Goal: Task Accomplishment & Management: Use online tool/utility

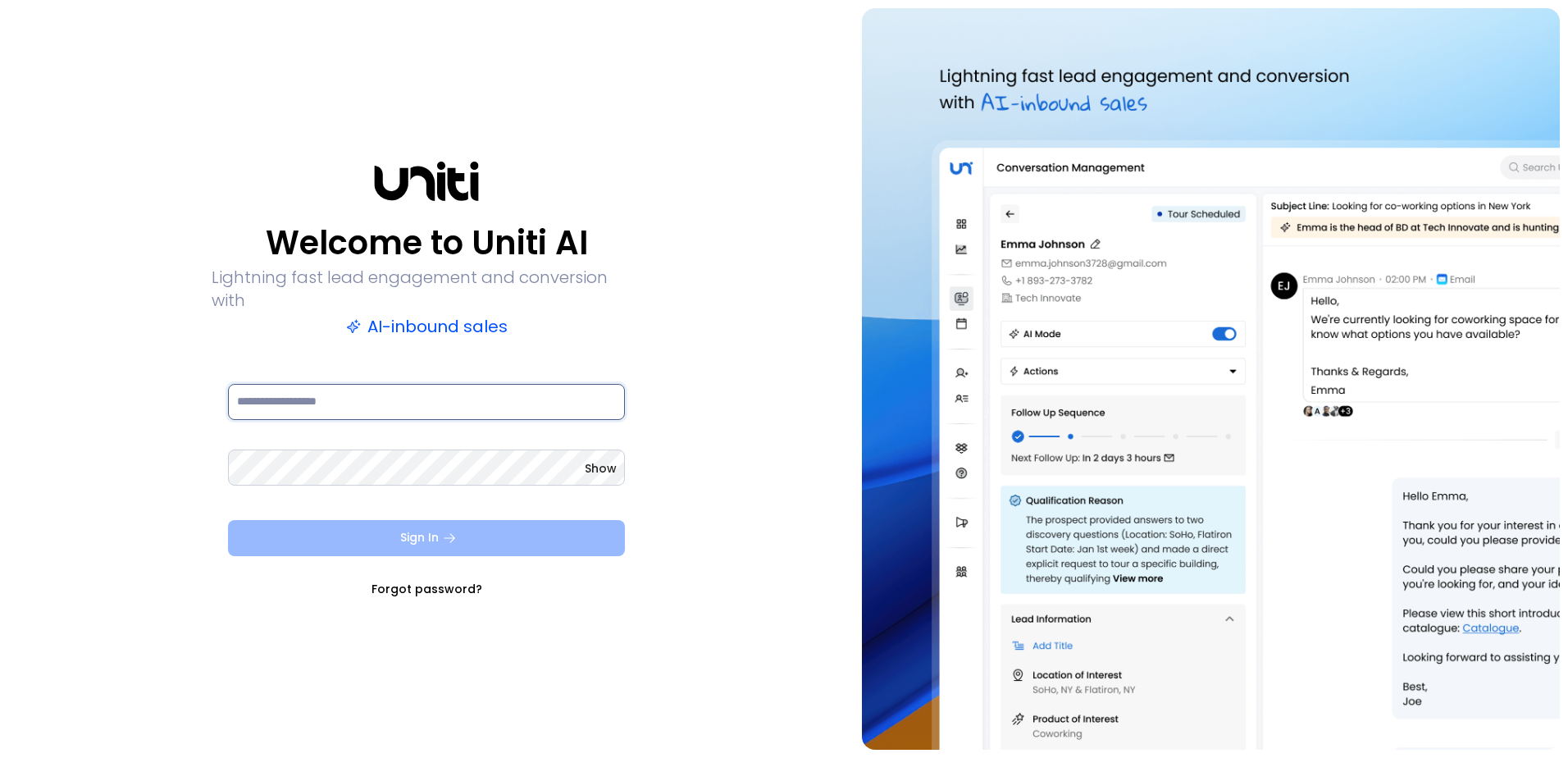
type input "**********"
click at [435, 530] on button "Sign In" at bounding box center [426, 538] width 397 height 36
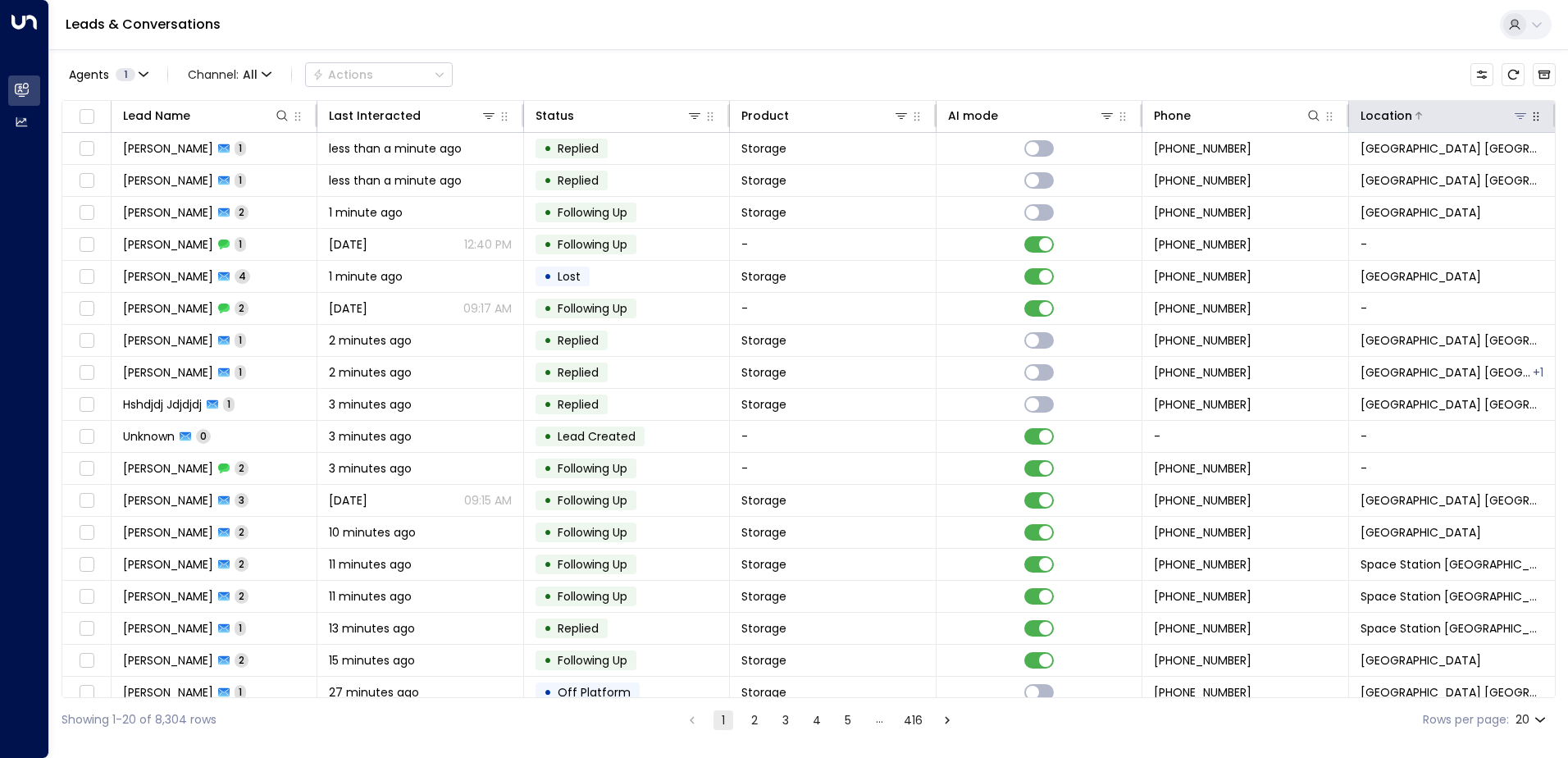
click at [1514, 116] on icon at bounding box center [1520, 115] width 13 height 13
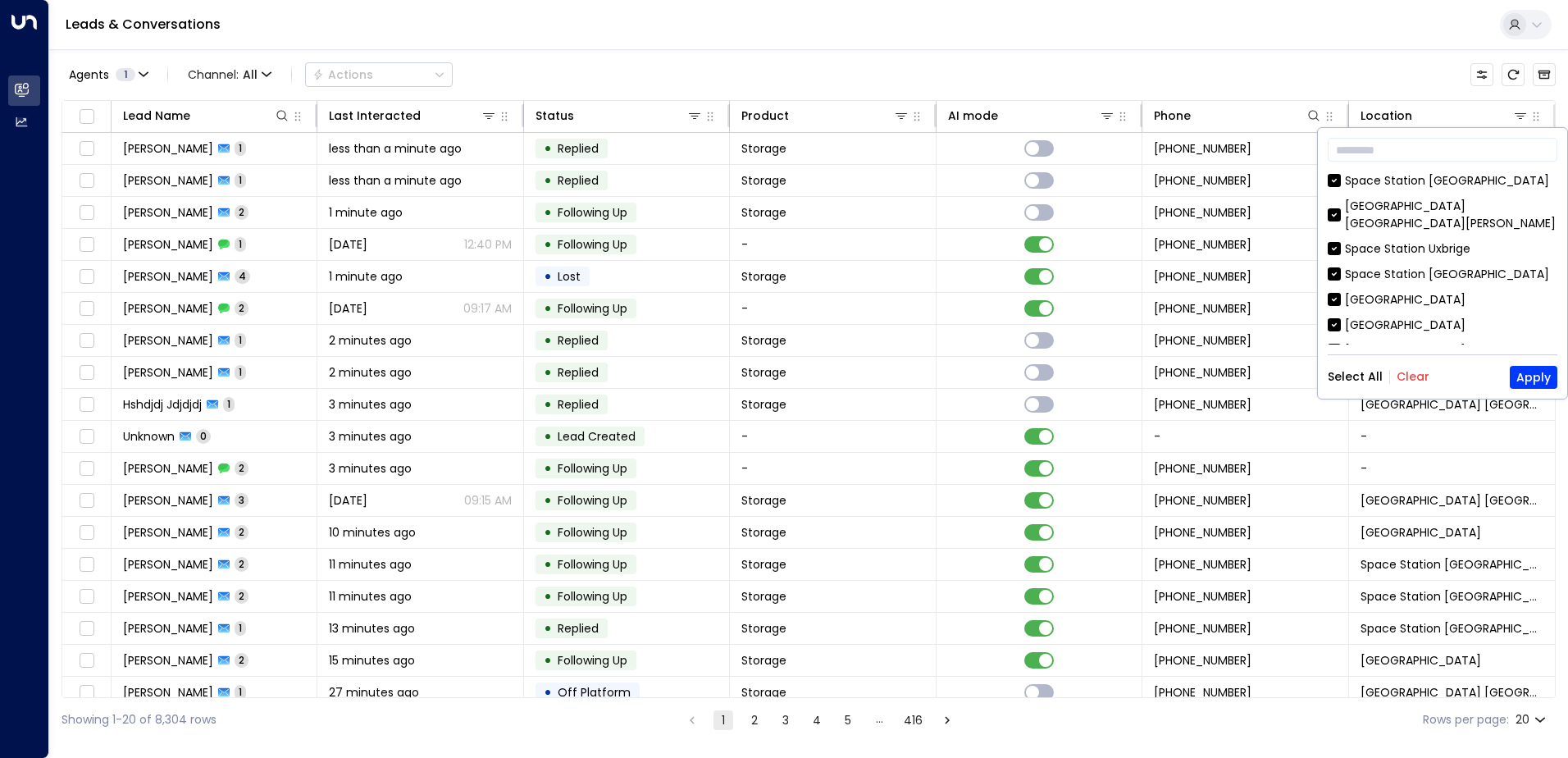
click at [1408, 376] on button "Clear" at bounding box center [1413, 376] width 33 height 13
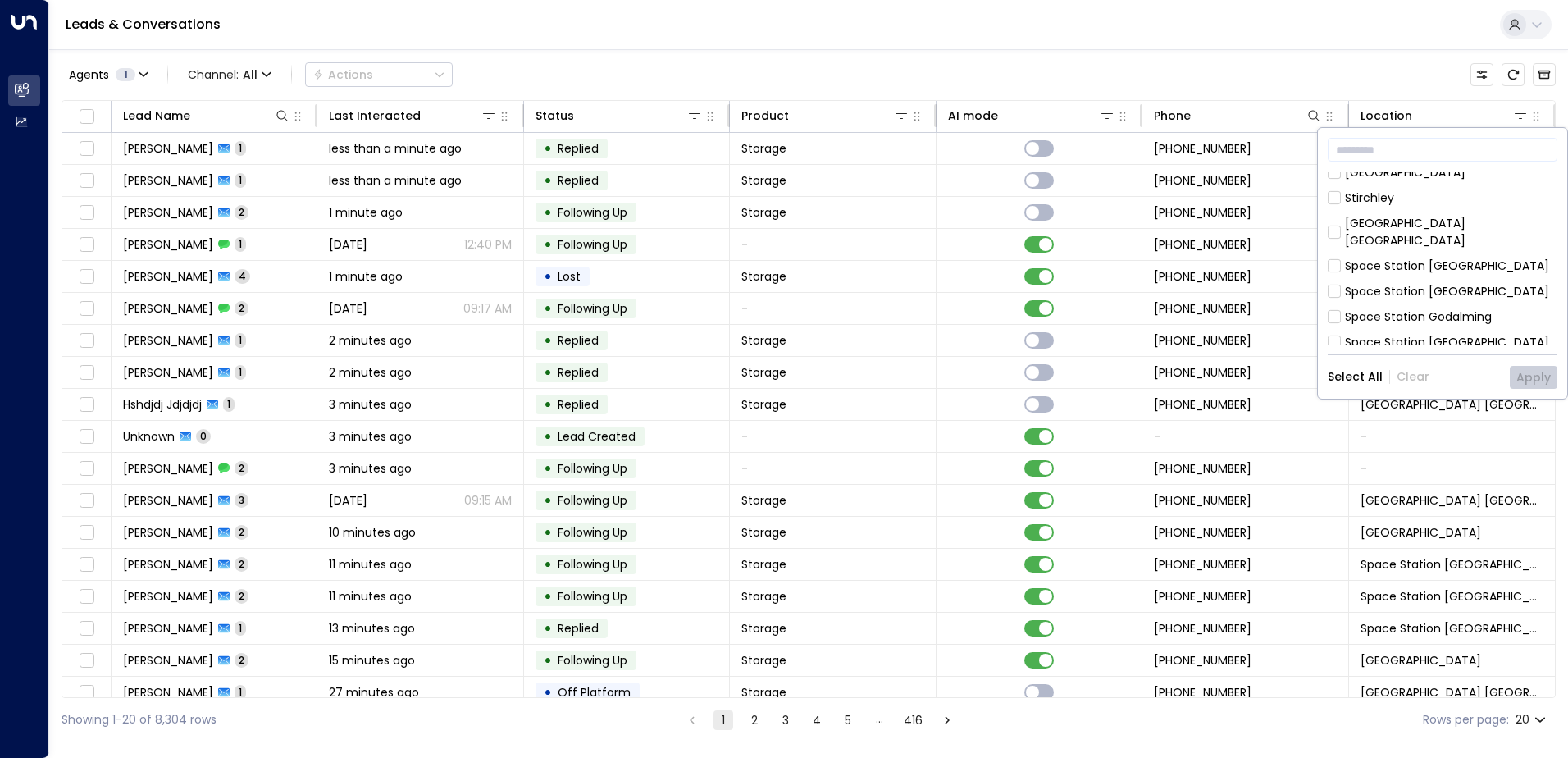
scroll to position [532, 0]
click at [1490, 413] on div "[GEOGRAPHIC_DATA] [GEOGRAPHIC_DATA]" at bounding box center [1451, 430] width 213 height 35
click at [1534, 380] on button "Apply" at bounding box center [1533, 377] width 48 height 23
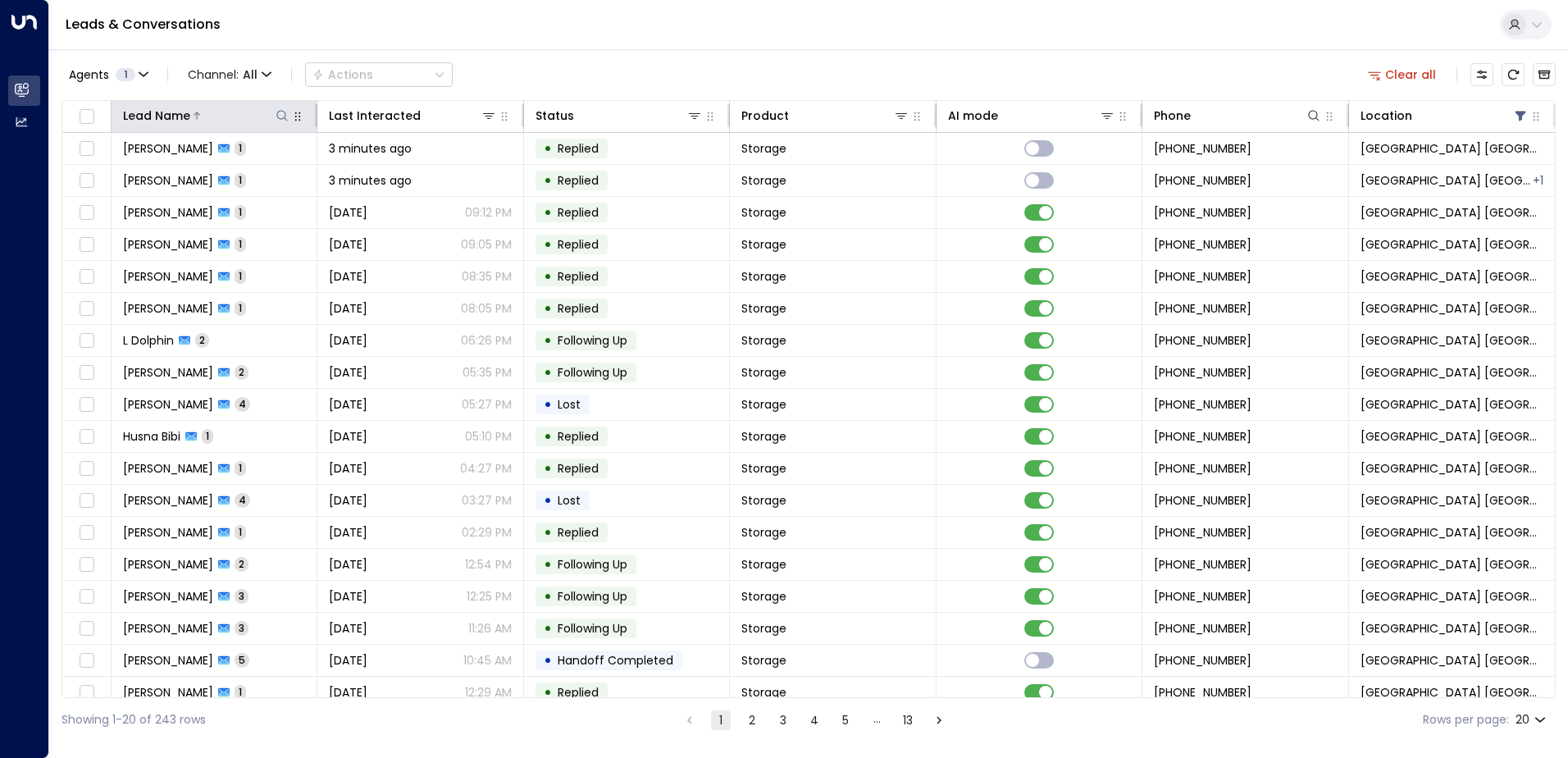
click at [280, 112] on icon at bounding box center [282, 115] width 13 height 13
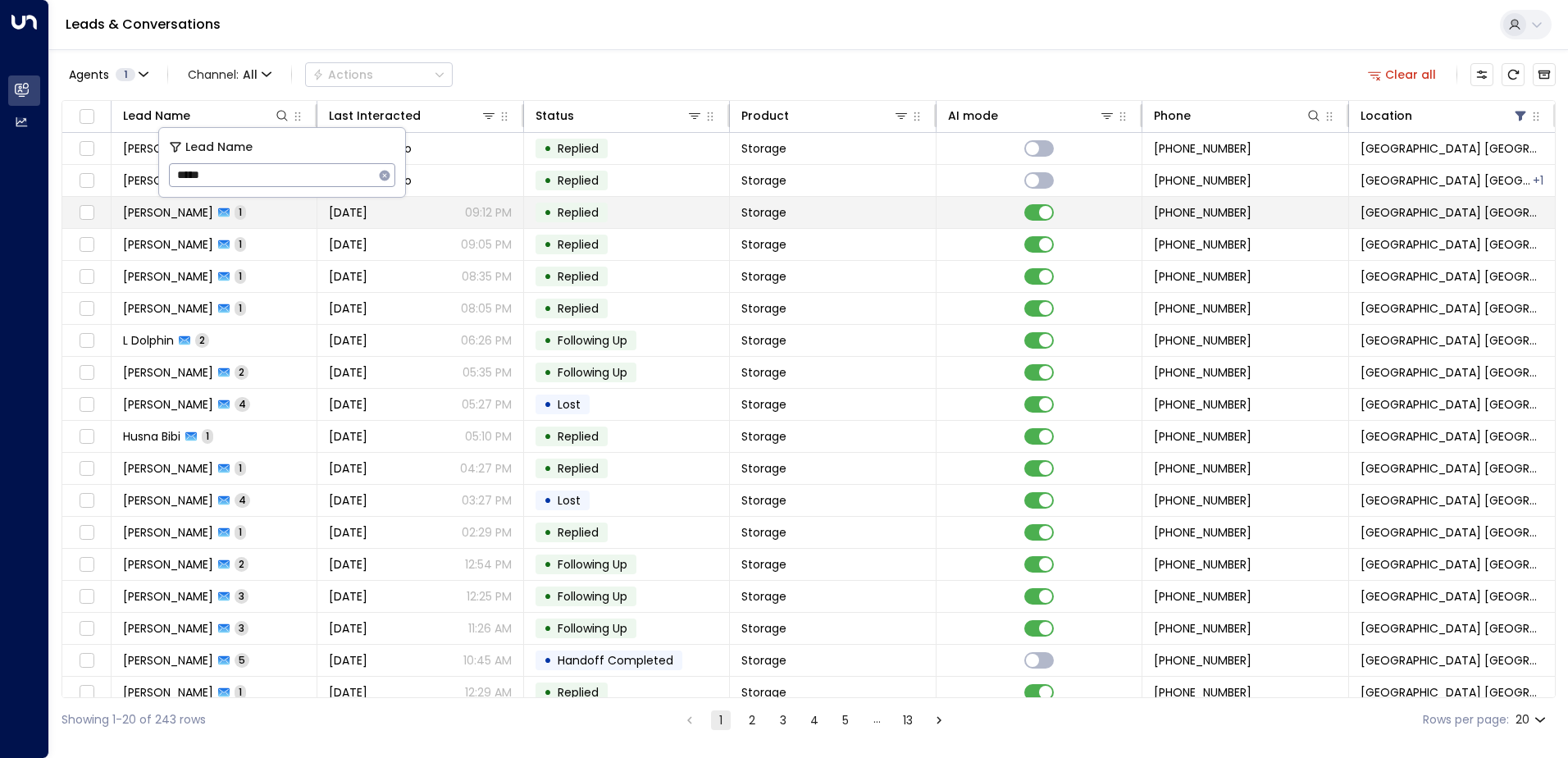
type input "*****"
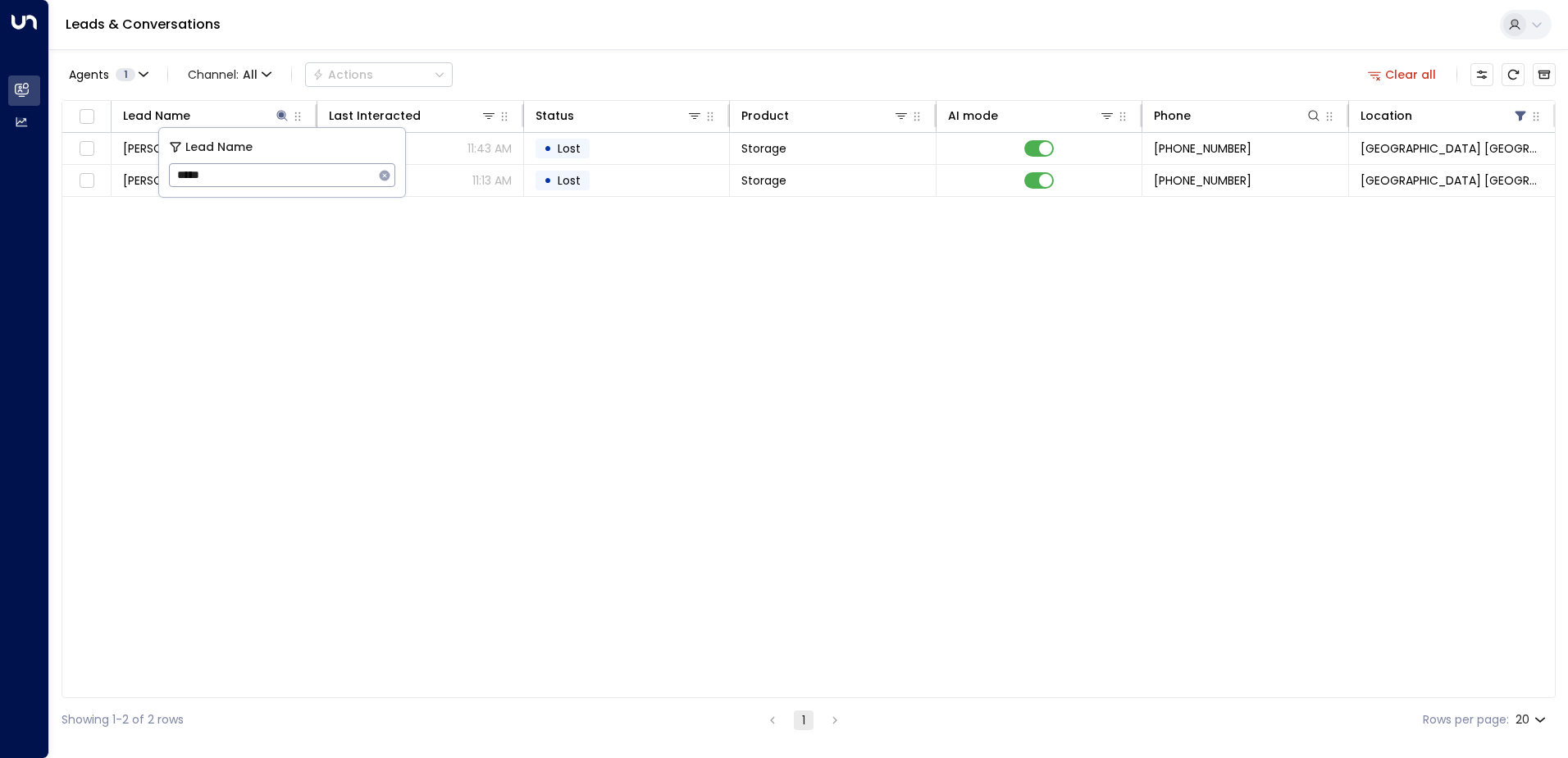
click at [578, 47] on div "Leads & Conversations" at bounding box center [808, 25] width 1519 height 50
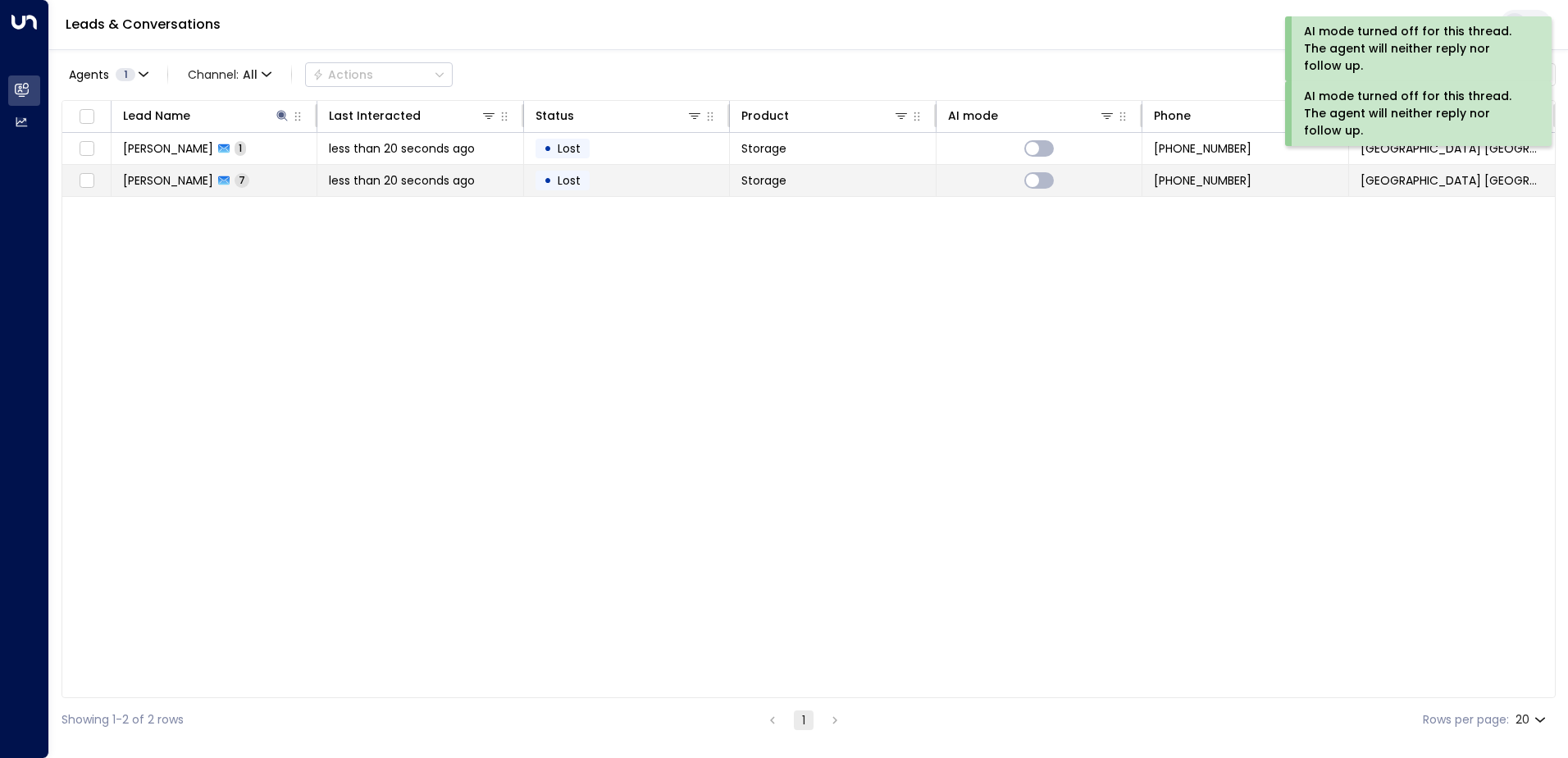
click at [193, 186] on span "[PERSON_NAME]" at bounding box center [168, 180] width 90 height 16
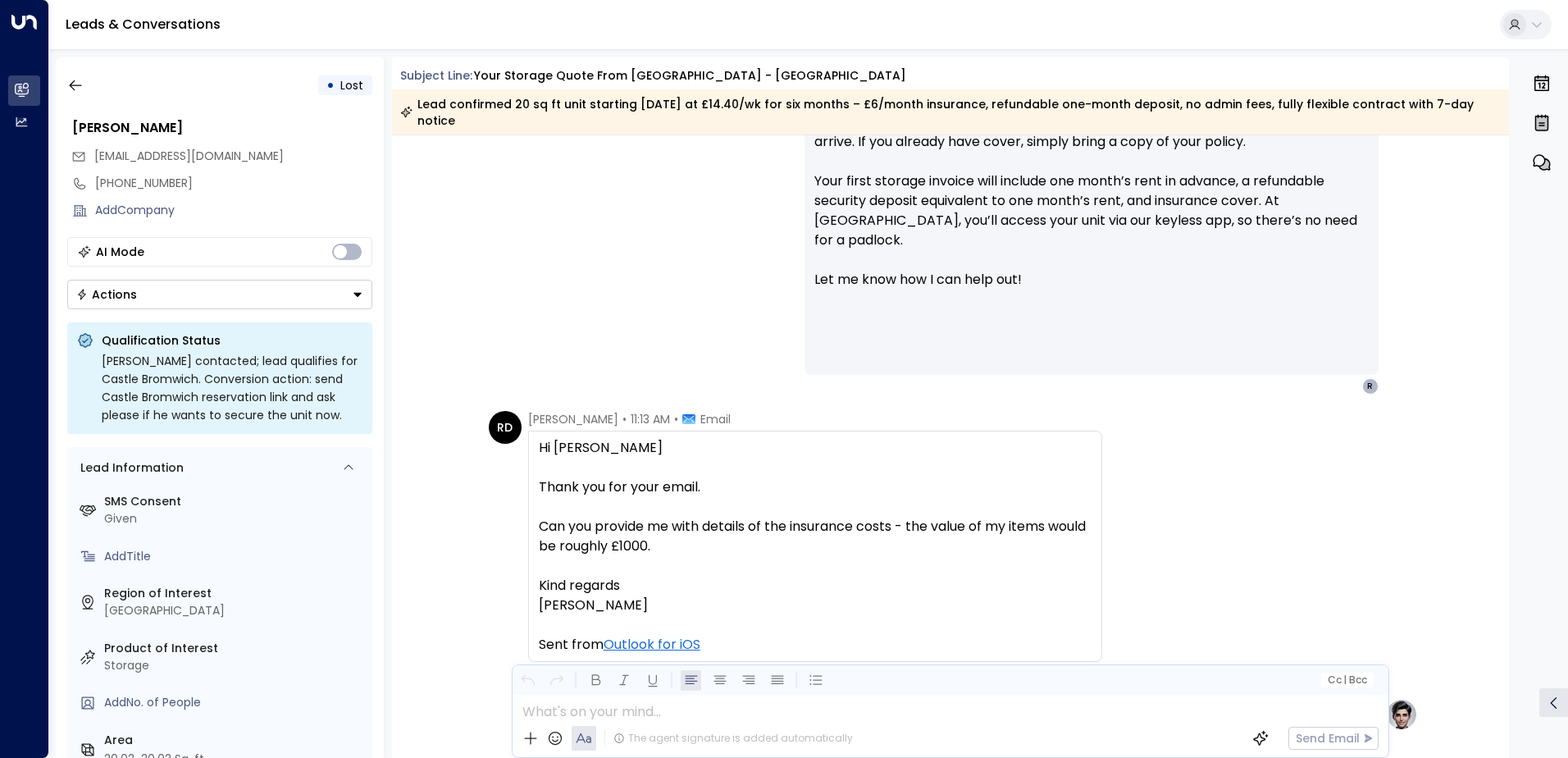
scroll to position [1493, 0]
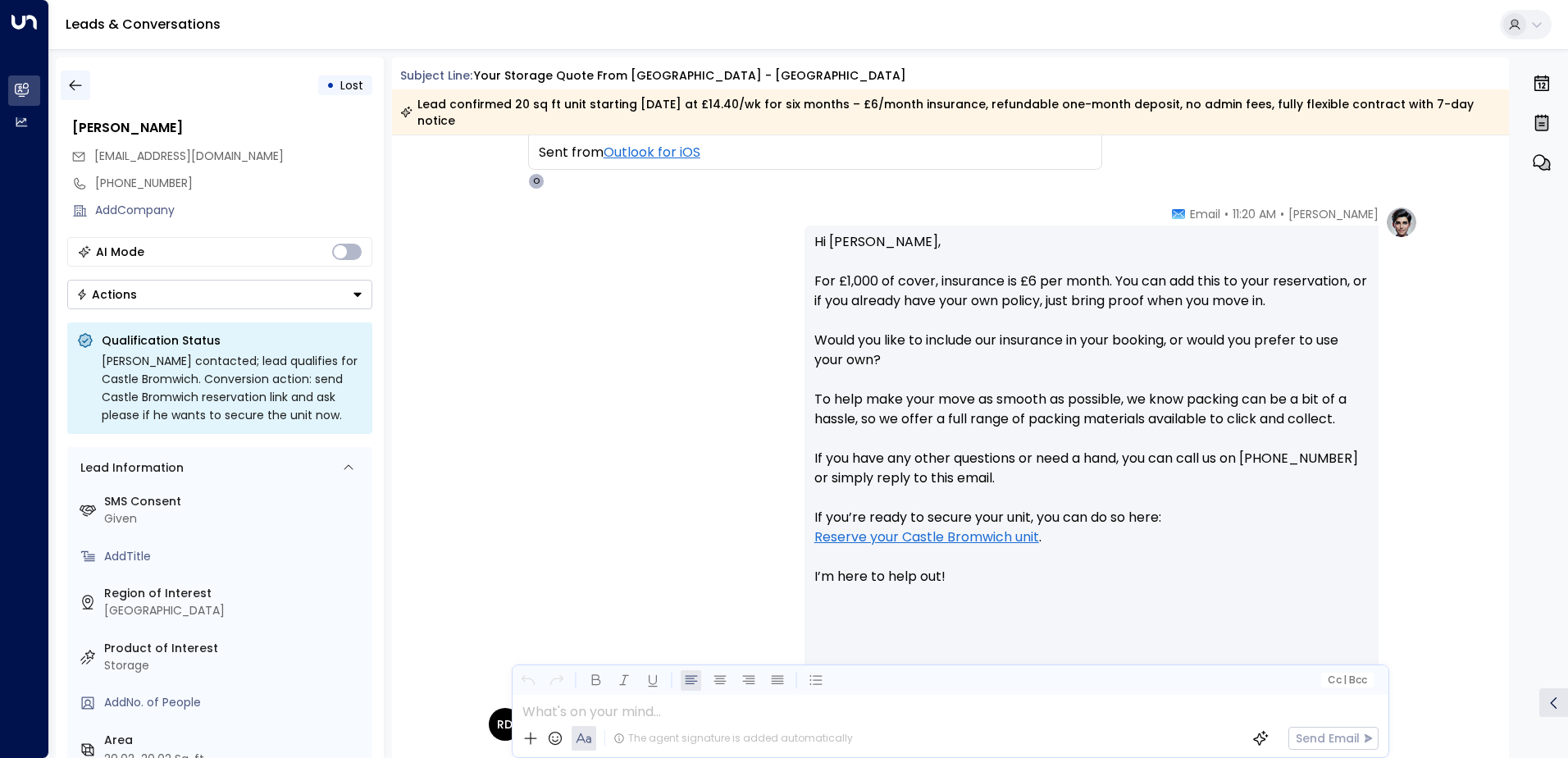
click at [73, 95] on button "button" at bounding box center [75, 86] width 29 height 29
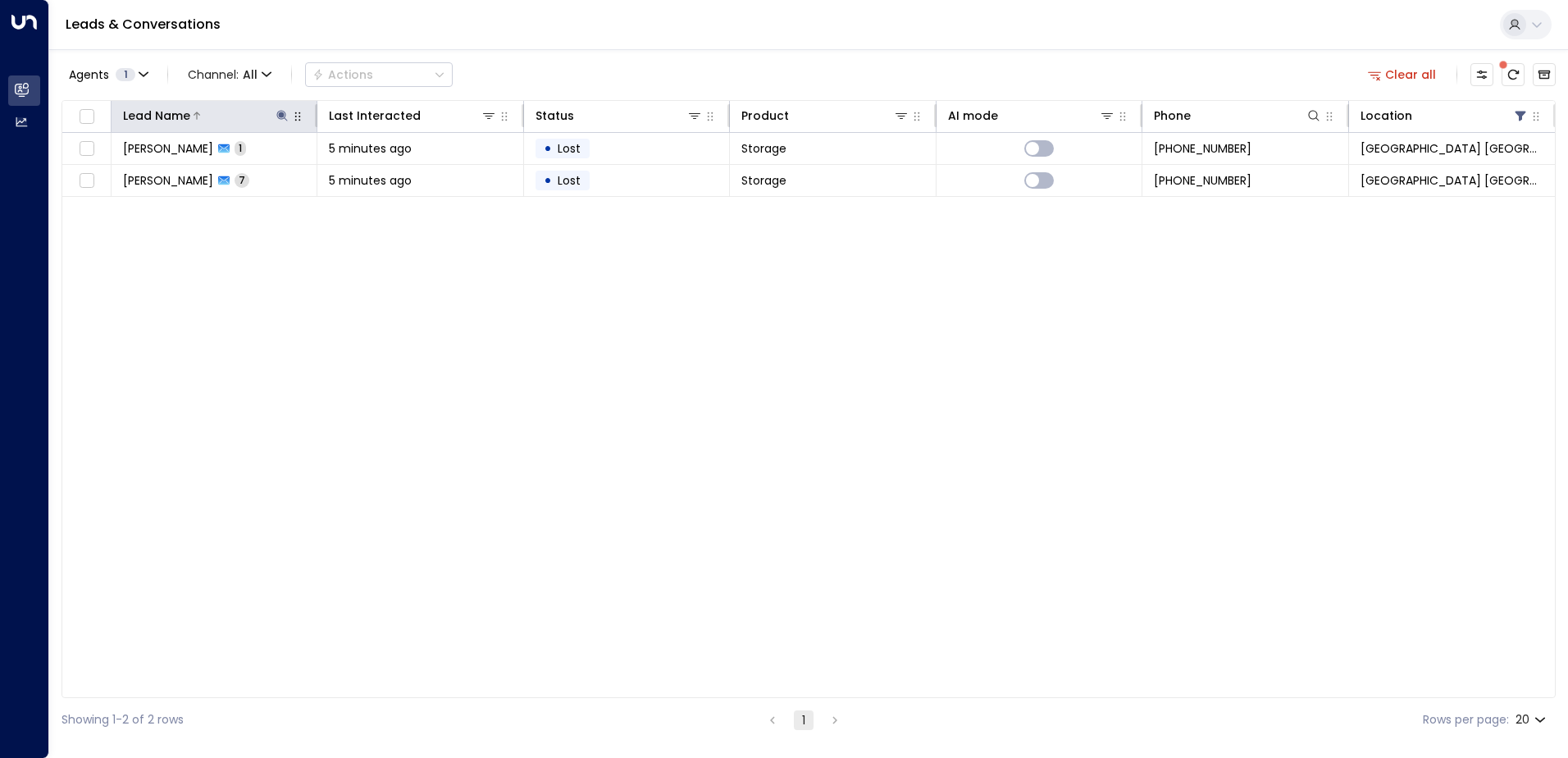
click at [286, 111] on icon at bounding box center [282, 115] width 13 height 13
click at [386, 169] on icon "button" at bounding box center [384, 175] width 13 height 13
click at [761, 393] on div "Lead Name Last Interacted Status Product AI mode Phone Location [PERSON_NAME] 1…" at bounding box center [808, 399] width 1495 height 598
